Goal: Use online tool/utility: Utilize a website feature to perform a specific function

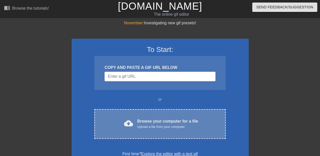
click at [151, 124] on div "Browse your computer for a file Upload a file from your computer" at bounding box center [167, 123] width 61 height 11
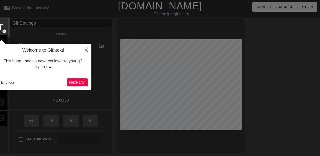
scroll to position [12, 0]
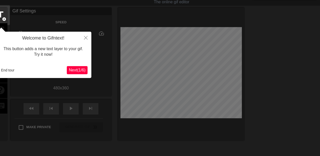
click at [80, 68] on span "Next ( 1 / 6 )" at bounding box center [77, 70] width 17 height 4
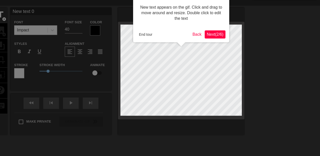
scroll to position [0, 0]
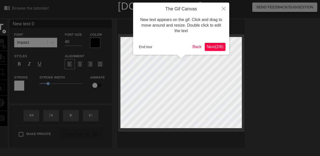
click at [215, 45] on span "Next ( 2 / 6 )" at bounding box center [215, 47] width 17 height 4
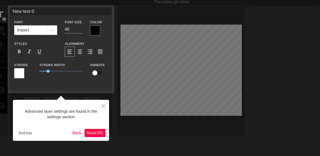
click at [93, 135] on span "Next ( 3 / 6 )" at bounding box center [95, 133] width 17 height 4
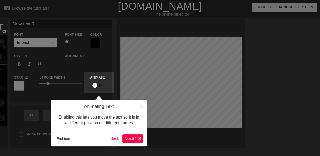
click at [128, 140] on span "Next ( 4 / 6 )" at bounding box center [133, 138] width 17 height 4
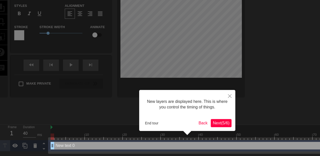
click at [217, 125] on span "Next ( 5 / 6 )" at bounding box center [221, 123] width 17 height 4
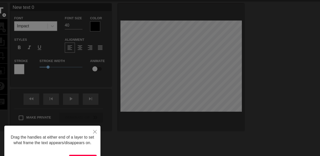
scroll to position [0, 0]
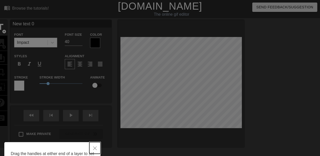
click at [91, 150] on button "Close" at bounding box center [94, 148] width 11 height 12
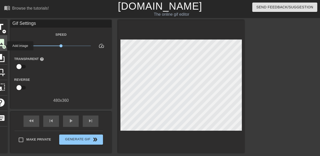
click at [4, 45] on span "add_circle" at bounding box center [4, 47] width 4 height 4
click at [1, 44] on span "image" at bounding box center [1, 43] width 10 height 10
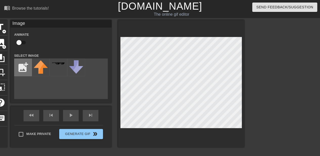
click at [26, 67] on input "file" at bounding box center [22, 67] width 17 height 17
type input "C:\fakepath\Screenshot 2025-10-04 194535.png"
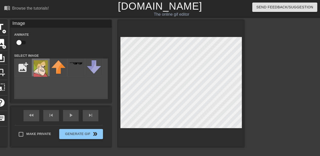
click at [37, 72] on img at bounding box center [41, 68] width 14 height 16
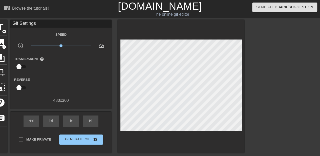
click at [285, 101] on div at bounding box center [289, 96] width 76 height 152
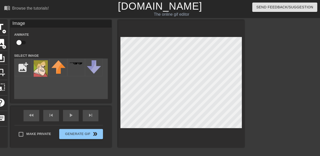
click at [258, 89] on div at bounding box center [289, 96] width 76 height 152
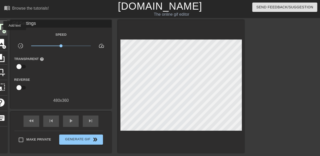
click at [0, 25] on span "title" at bounding box center [1, 27] width 10 height 10
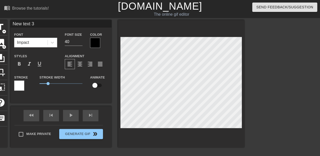
scroll to position [1, 1]
type input "L"
type textarea "L"
type input "LO"
type textarea "LO"
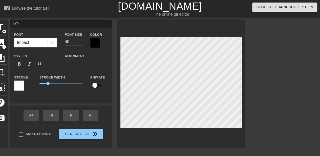
type input "LOL"
type textarea "LOL"
type input "LO"
type textarea "LO"
type input "L"
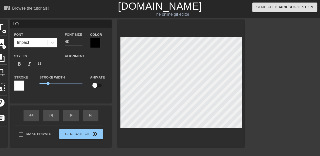
type textarea "L"
type input "LM"
type textarea "LM"
type input "LMA"
type textarea "LMA"
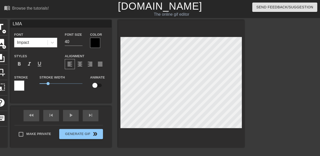
type input "LMAO"
type textarea "LMAO"
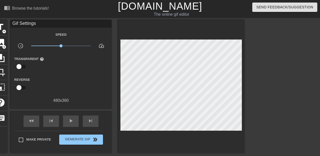
click at [292, 117] on div at bounding box center [289, 96] width 76 height 152
click at [264, 132] on div at bounding box center [289, 96] width 76 height 152
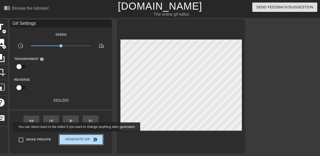
click at [78, 137] on span "Generate Gif double_arrow" at bounding box center [81, 140] width 40 height 6
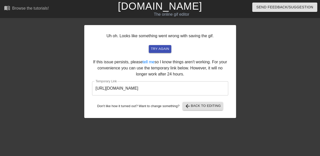
drag, startPoint x: 78, startPoint y: 136, endPoint x: 83, endPoint y: 61, distance: 75.9
click at [83, 61] on div "Uh oh. Looks like something went wrong with saving the gif. try again If this i…" at bounding box center [160, 96] width 320 height 152
drag, startPoint x: 199, startPoint y: 106, endPoint x: 196, endPoint y: 118, distance: 11.7
click at [196, 118] on div "Uh oh. Looks like something went wrong with saving the gif. try again If this i…" at bounding box center [160, 71] width 152 height 93
click at [155, 48] on span "try again" at bounding box center [160, 49] width 18 height 6
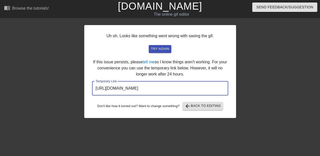
click at [176, 87] on input "https://www.gifntext.com/temp_generations/LeOYW06l.gif" at bounding box center [160, 88] width 136 height 14
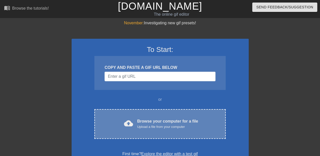
click at [153, 127] on div "Upload a file from your computer" at bounding box center [167, 126] width 61 height 5
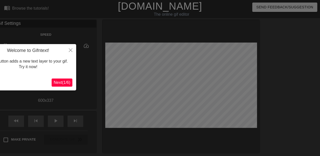
scroll to position [12, 0]
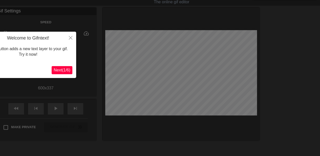
click at [65, 70] on span "Next ( 1 / 6 )" at bounding box center [62, 70] width 17 height 4
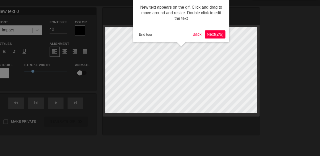
scroll to position [0, 0]
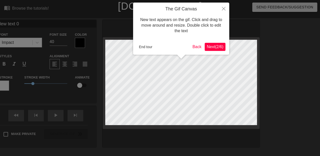
click at [208, 46] on span "Next ( 2 / 6 )" at bounding box center [215, 47] width 17 height 4
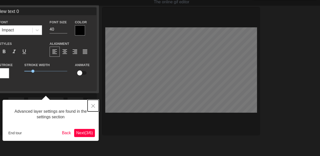
click at [94, 106] on icon "Close" at bounding box center [93, 106] width 4 height 4
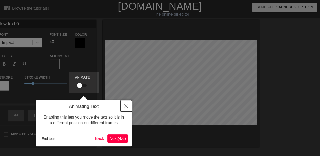
click at [126, 106] on icon "Close" at bounding box center [127, 106] width 4 height 4
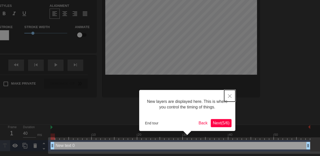
click at [230, 93] on button "Close" at bounding box center [229, 96] width 11 height 12
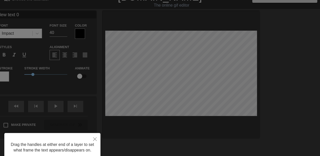
scroll to position [0, 0]
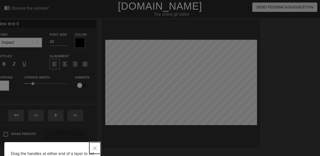
click at [95, 146] on button "Close" at bounding box center [94, 148] width 11 height 12
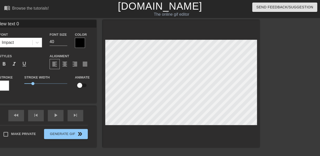
type input "New t=ext 0"
type textarea "New t=ext 0"
type input "New text 0"
type textarea "New text 0"
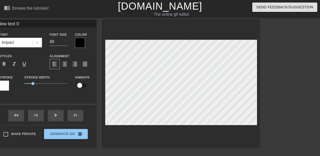
type input "New ext 0"
type textarea "New ext 0"
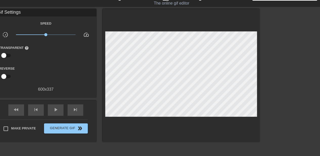
scroll to position [11, 0]
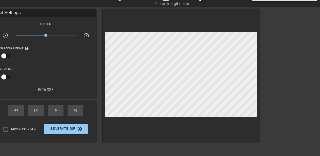
drag, startPoint x: 47, startPoint y: 156, endPoint x: 28, endPoint y: 159, distance: 19.7
click at [28, 156] on html "menu_book Browse the tutorials! [DOMAIN_NAME] The online gif editor Send Feedba…" at bounding box center [160, 90] width 320 height 202
click at [92, 122] on div "fast_rewind skip_previous play_arrow skip_next Make Private Generate Gif double…" at bounding box center [45, 121] width 101 height 41
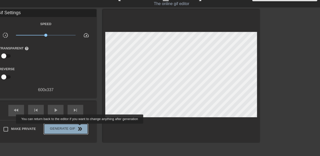
click at [80, 127] on span "double_arrow" at bounding box center [80, 129] width 6 height 6
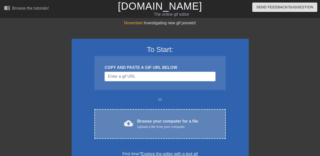
click at [147, 129] on div "Upload a file from your computer" at bounding box center [167, 126] width 61 height 5
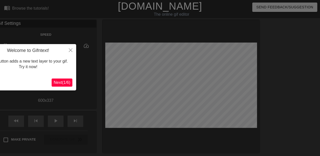
scroll to position [12, 0]
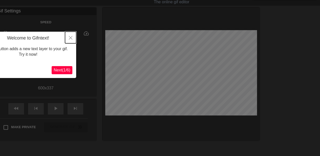
click at [71, 37] on icon "Close" at bounding box center [71, 38] width 4 height 4
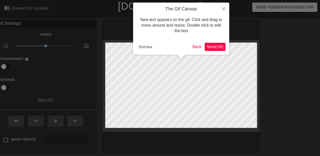
click at [209, 50] on button "Next ( 2 / 6 )" at bounding box center [215, 47] width 21 height 8
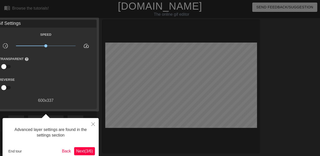
scroll to position [12, 0]
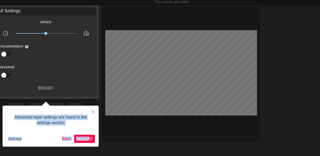
drag, startPoint x: 188, startPoint y: 72, endPoint x: 91, endPoint y: 138, distance: 117.5
click at [91, 138] on body "menu_book Browse the tutorials! Gifntext.com The online gif editor Send Feedbac…" at bounding box center [160, 101] width 320 height 226
click at [82, 134] on div "Advanced layer settings are found in the settings section End tour Back Next ( …" at bounding box center [51, 126] width 96 height 41
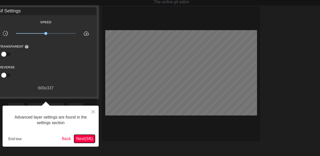
click at [84, 135] on button "Next ( 3 / 6 )" at bounding box center [84, 139] width 21 height 8
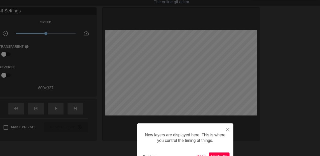
scroll to position [4, 0]
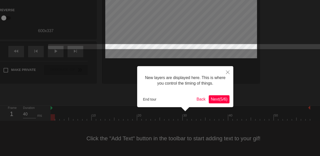
click at [220, 99] on span "Next ( 5 / 6 )" at bounding box center [219, 99] width 17 height 4
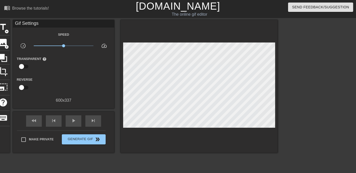
drag, startPoint x: 5, startPoint y: 3, endPoint x: 68, endPoint y: 81, distance: 99.8
click at [68, 81] on div "Reverse" at bounding box center [63, 85] width 101 height 16
click at [1, 39] on span "image" at bounding box center [3, 43] width 10 height 10
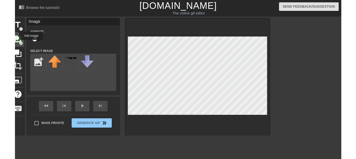
scroll to position [0, 0]
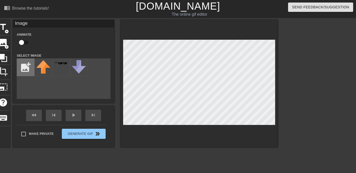
click at [29, 65] on input "file" at bounding box center [25, 67] width 17 height 17
type input "C:\fakepath\Screenshot 2025-10-04 200007.png"
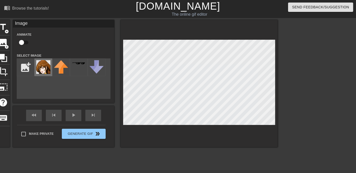
click at [37, 67] on img at bounding box center [43, 67] width 14 height 14
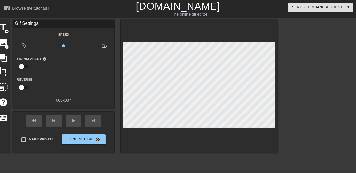
click at [287, 123] on div at bounding box center [322, 96] width 76 height 152
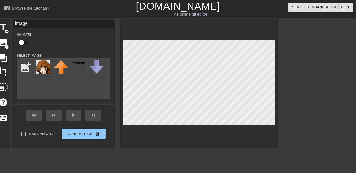
click at [306, 111] on div at bounding box center [322, 96] width 76 height 152
click at [288, 111] on div at bounding box center [322, 96] width 76 height 152
click at [311, 102] on div at bounding box center [322, 96] width 76 height 152
click at [288, 100] on div at bounding box center [322, 96] width 76 height 152
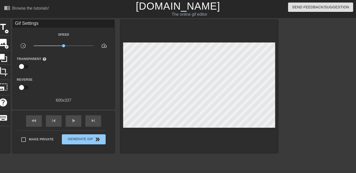
click at [94, 133] on div "Make Private Generate Gif double_arrow" at bounding box center [61, 141] width 89 height 20
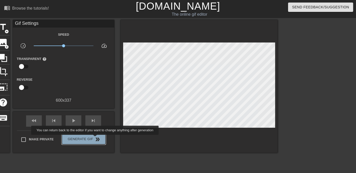
click at [95, 139] on span "double_arrow" at bounding box center [98, 140] width 6 height 6
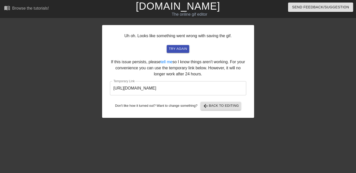
click at [133, 92] on input "https://www.gifntext.com/temp_generations/gMjOPbVO.gif" at bounding box center [178, 88] width 136 height 14
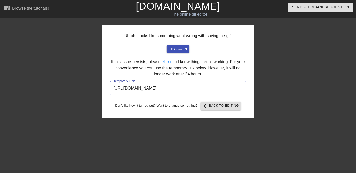
click at [133, 92] on input "https://www.gifntext.com/temp_generations/gMjOPbVO.gif" at bounding box center [178, 88] width 136 height 14
